Goal: Complete application form

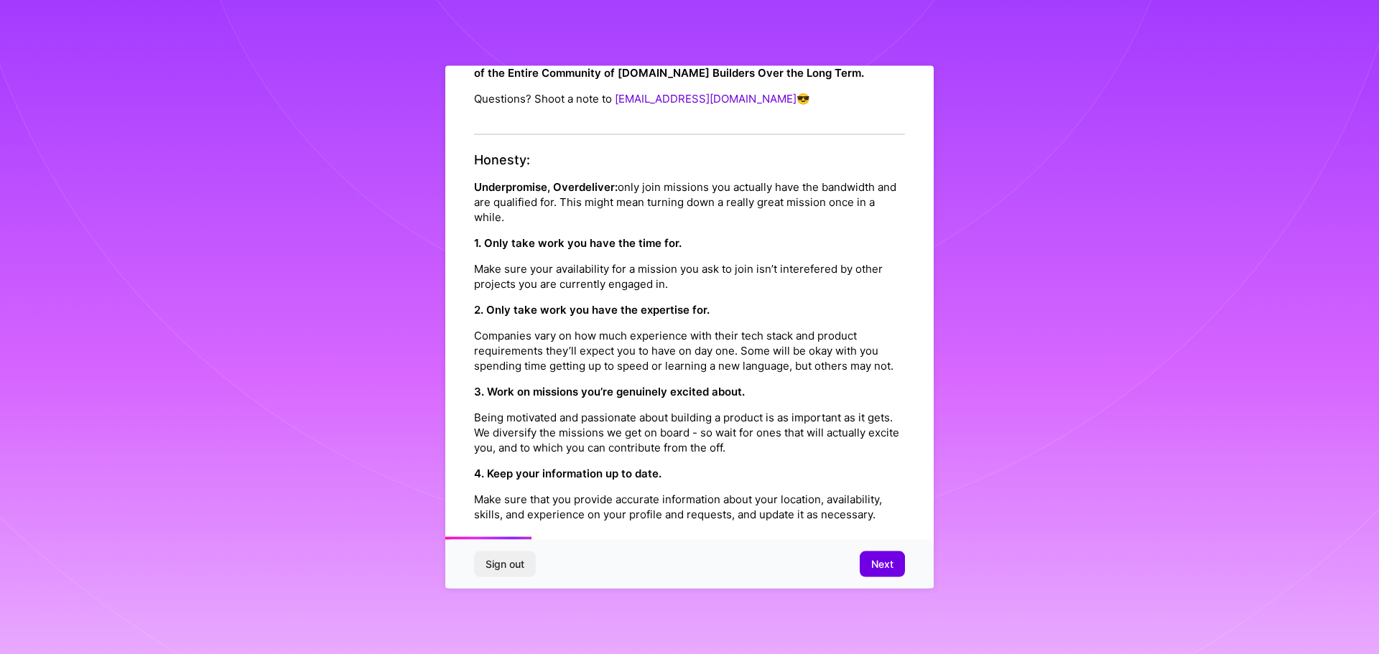
scroll to position [192, 0]
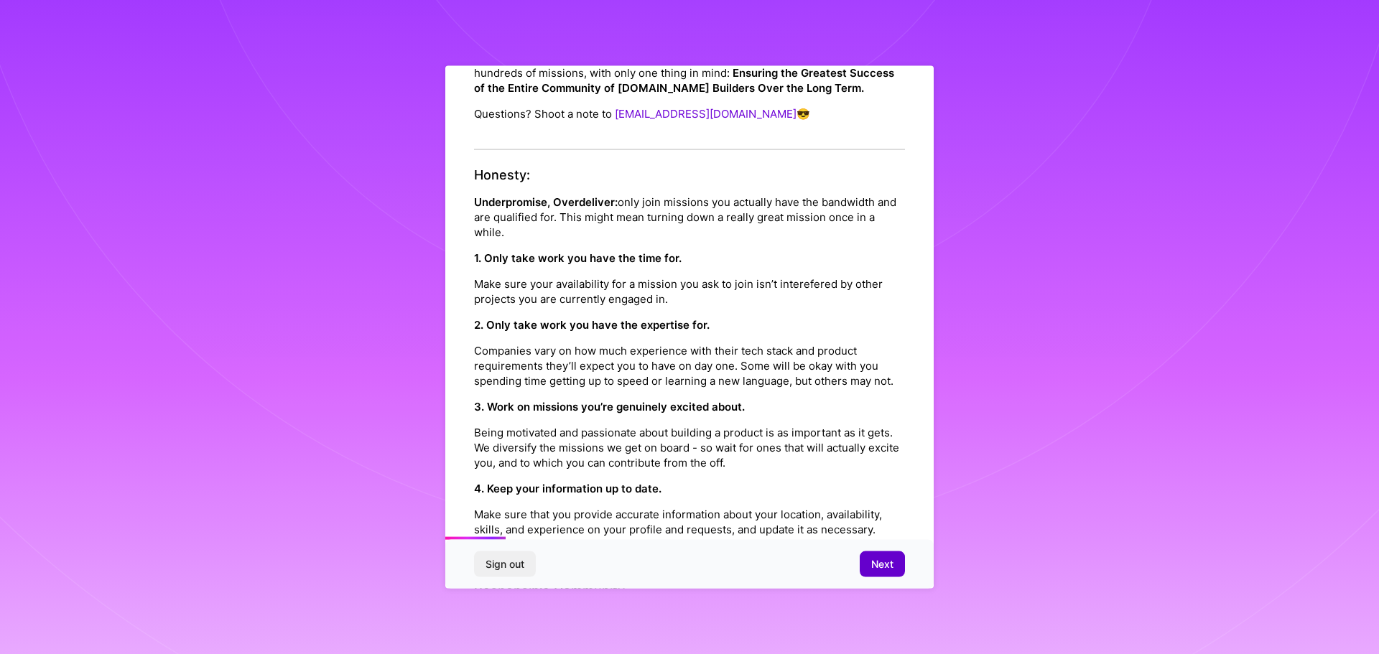
click at [873, 556] on button "Next" at bounding box center [882, 565] width 45 height 26
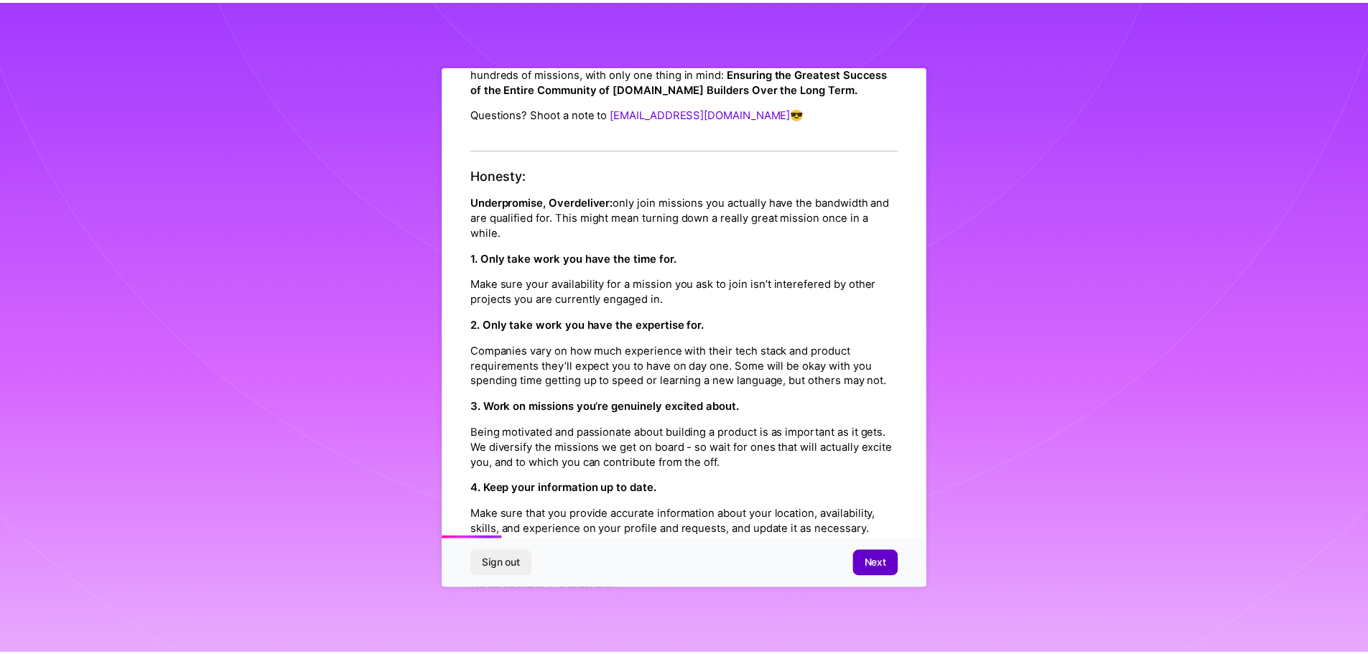
scroll to position [0, 0]
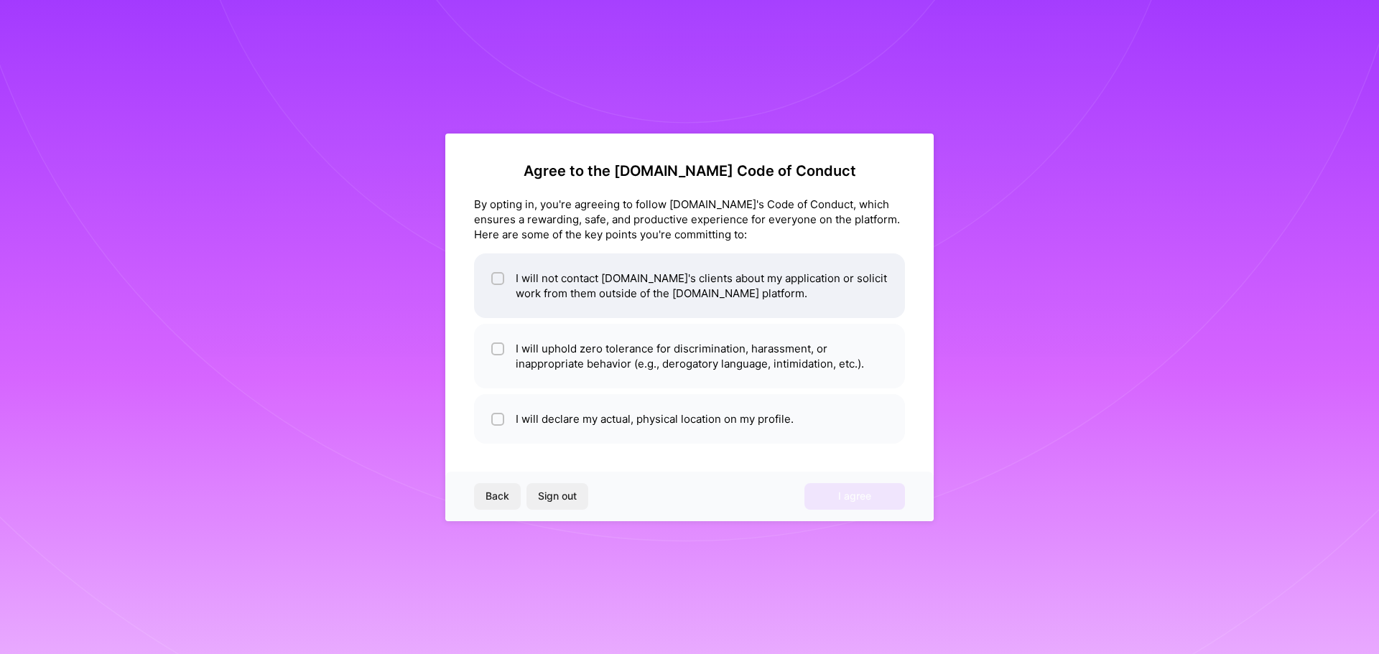
click at [510, 278] on li "I will not contact [DOMAIN_NAME]'s clients about my application or solicit work…" at bounding box center [689, 285] width 431 height 65
checkbox input "true"
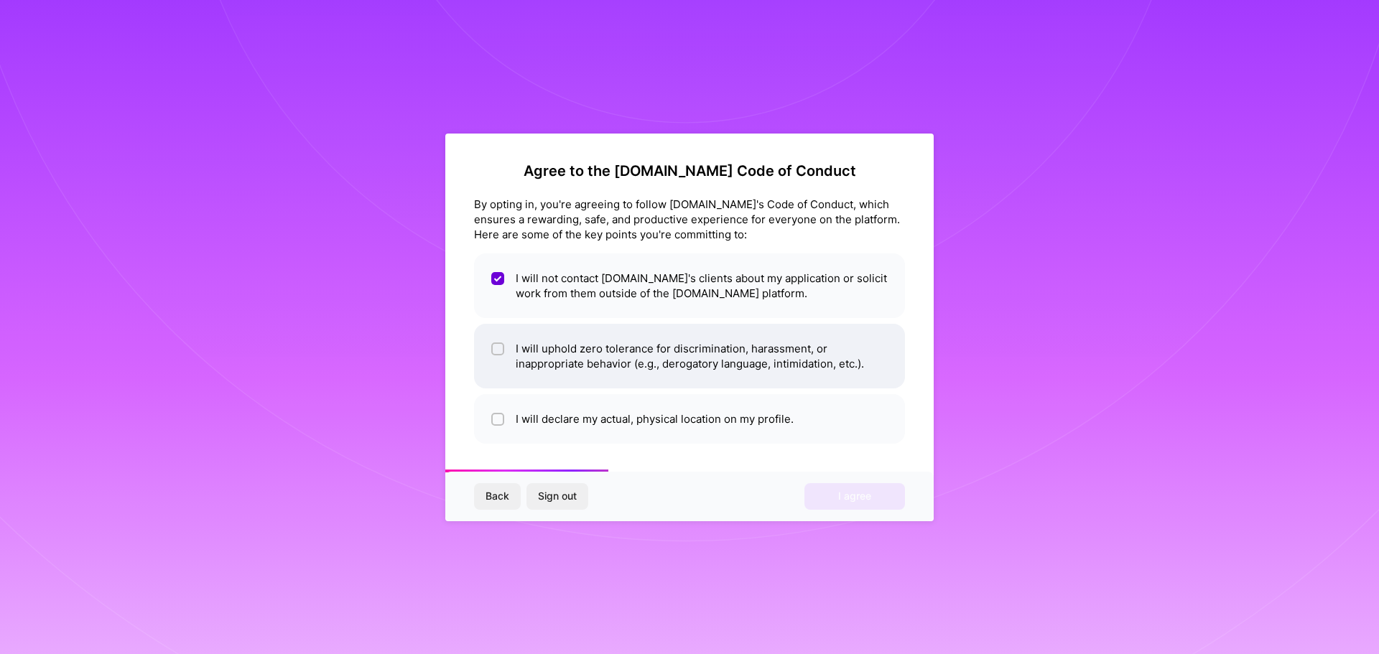
click at [575, 354] on li "I will uphold zero tolerance for discrimination, harassment, or inappropriate b…" at bounding box center [689, 356] width 431 height 65
checkbox input "true"
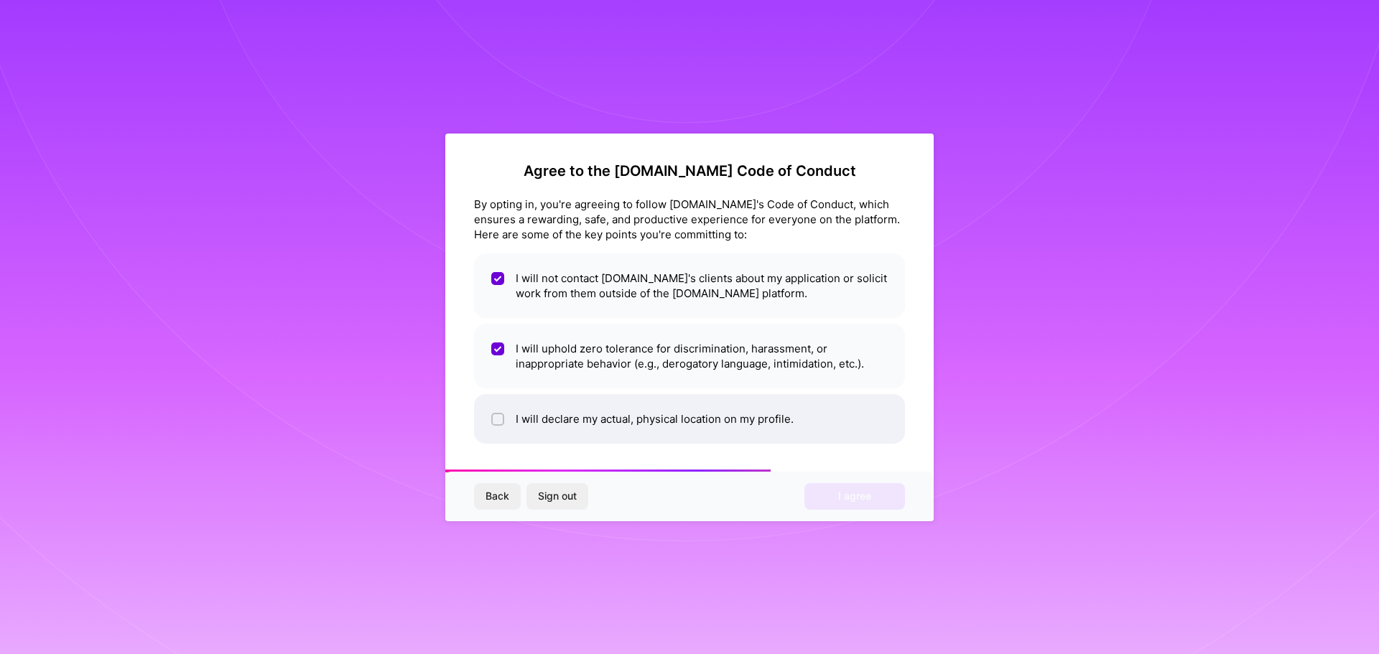
click at [572, 399] on li "I will declare my actual, physical location on my profile." at bounding box center [689, 419] width 431 height 50
checkbox input "true"
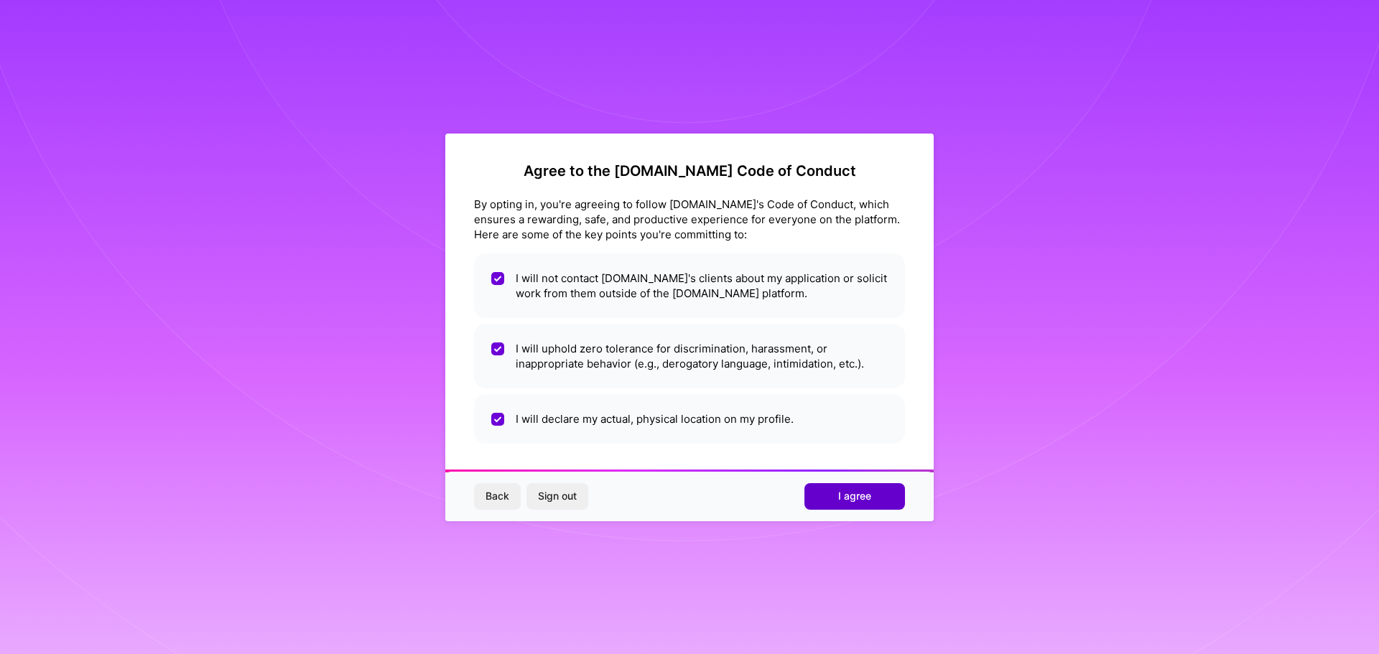
click at [847, 498] on span "I agree" at bounding box center [854, 496] width 33 height 14
